Goal: Navigation & Orientation: Find specific page/section

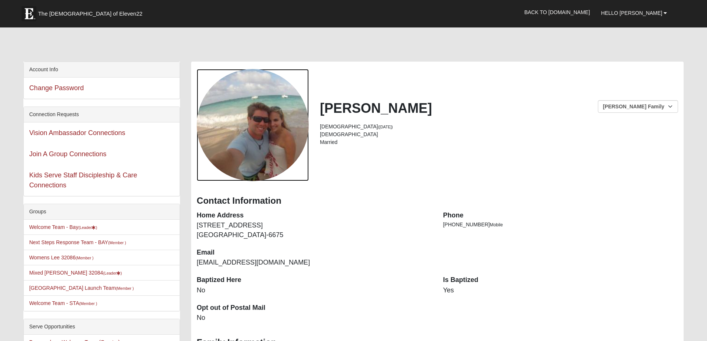
click at [271, 117] on div "View Fullsize Photo" at bounding box center [253, 125] width 112 height 112
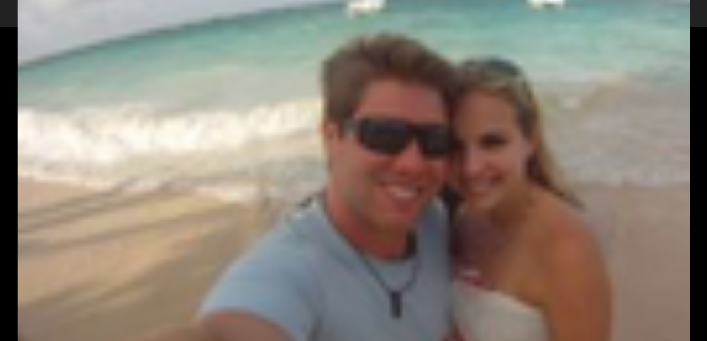
click at [674, 48] on div "View Fullsize Photo" at bounding box center [353, 170] width 671 height 671
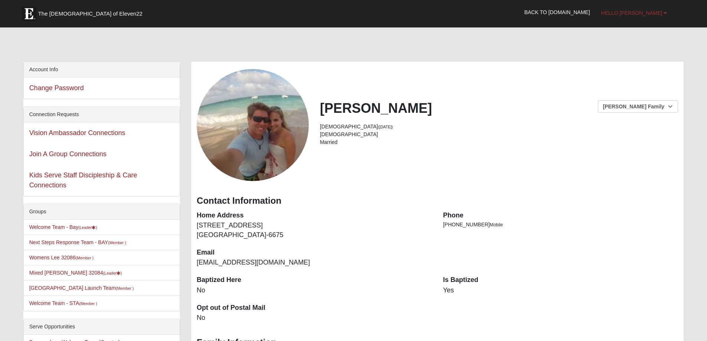
click at [653, 12] on span "Hello Chelsie" at bounding box center [631, 13] width 61 height 6
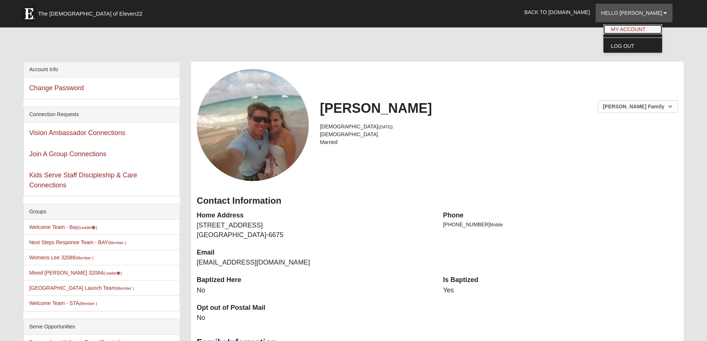
click at [650, 27] on link "My Account" at bounding box center [632, 29] width 59 height 10
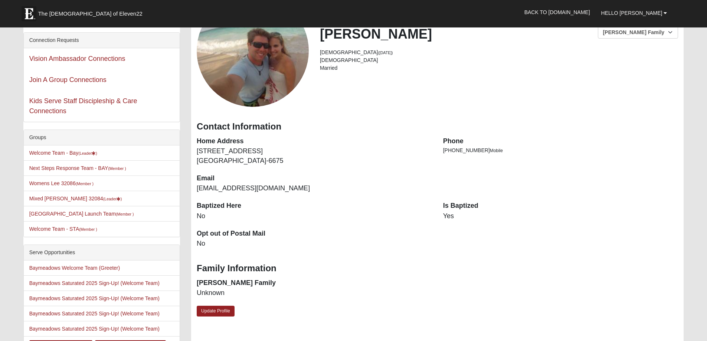
scroll to position [111, 0]
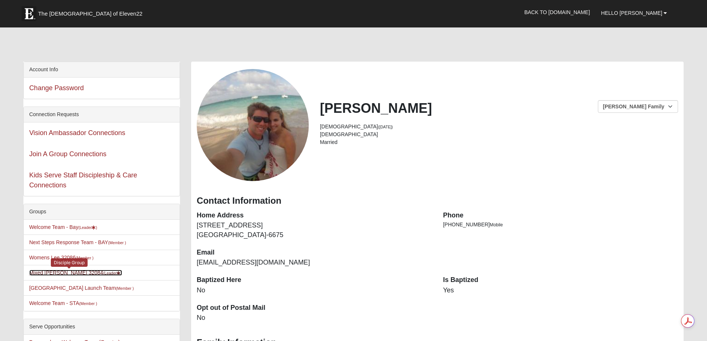
drag, startPoint x: 62, startPoint y: 274, endPoint x: 68, endPoint y: 276, distance: 7.0
click at [62, 273] on link "Mixed [PERSON_NAME] 32084 (Leader )" at bounding box center [75, 273] width 93 height 6
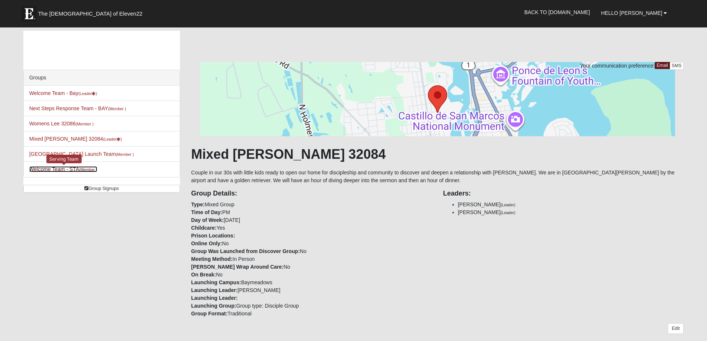
click at [74, 170] on link "Welcome Team - STA (Member )" at bounding box center [63, 169] width 68 height 6
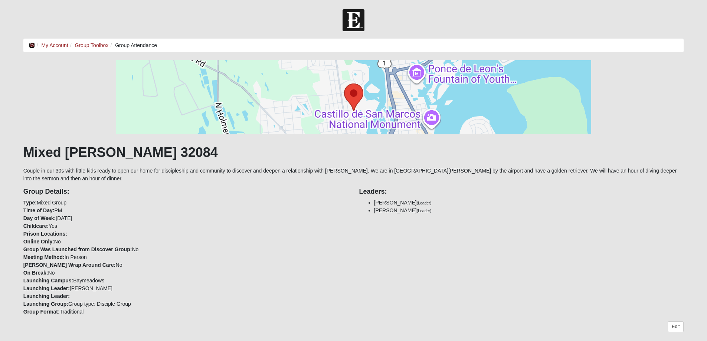
click at [33, 43] on icon at bounding box center [32, 45] width 6 height 5
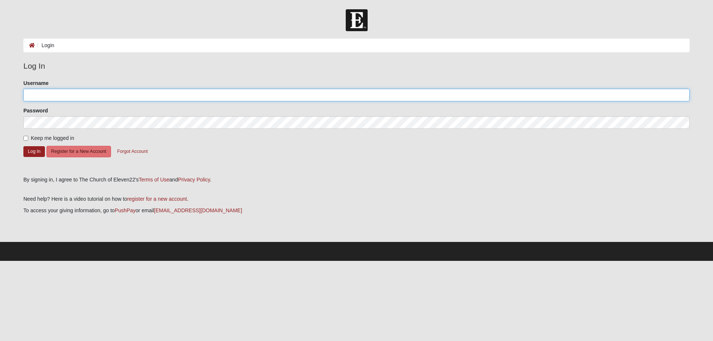
click at [64, 92] on input "Username" at bounding box center [356, 95] width 666 height 13
